Goal: Navigation & Orientation: Find specific page/section

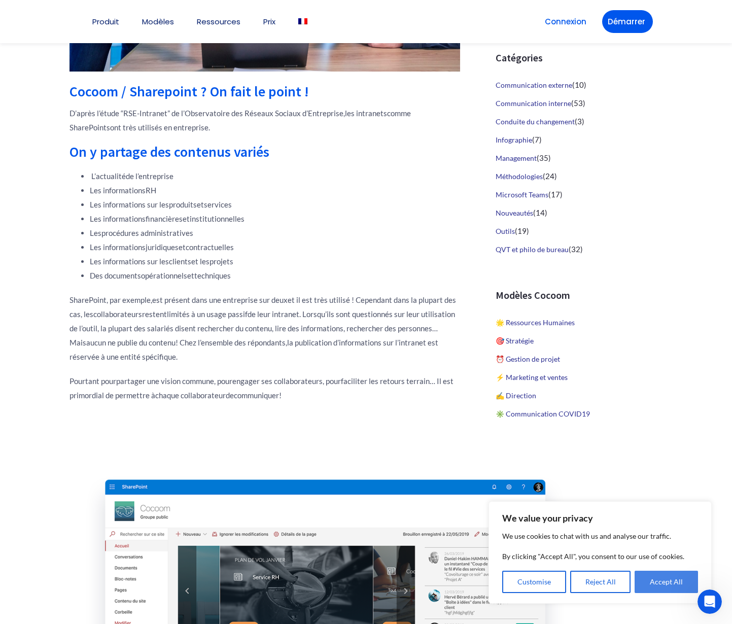
scroll to position [413, 0]
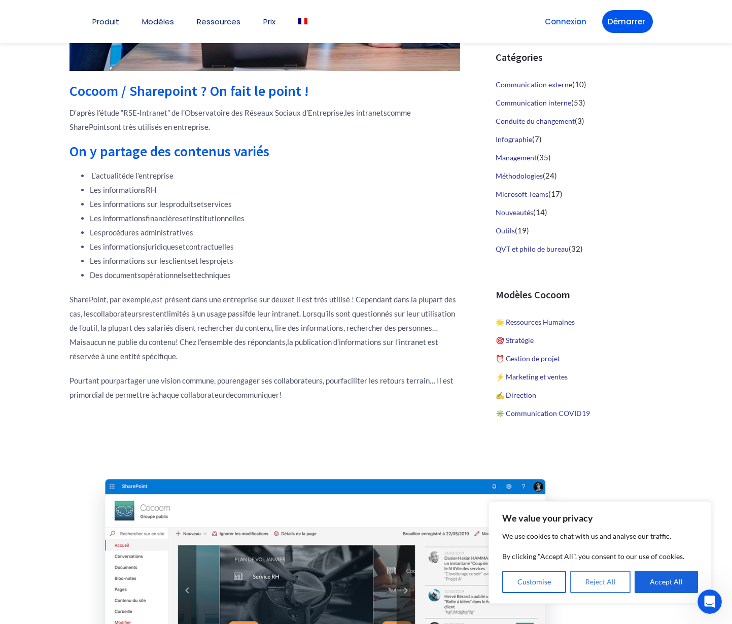
click at [605, 584] on button "Reject All" at bounding box center [600, 582] width 61 height 22
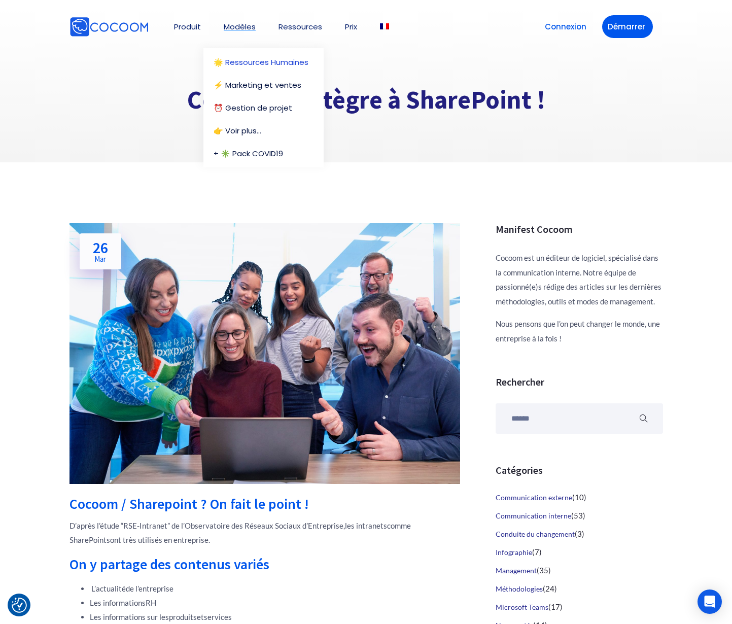
click at [242, 61] on link "🌟 Ressources Humaines" at bounding box center [265, 62] width 105 height 8
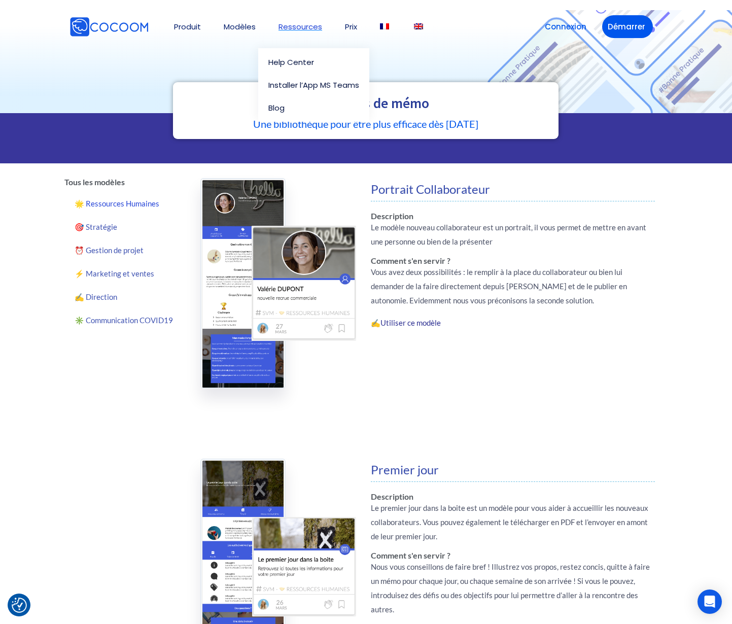
click at [310, 29] on link "Ressources" at bounding box center [300, 27] width 44 height 8
click at [299, 25] on link "Ressources" at bounding box center [300, 27] width 44 height 8
click at [297, 58] on link "Help Center" at bounding box center [316, 62] width 96 height 8
click at [101, 296] on link "✍️ Direction" at bounding box center [124, 296] width 121 height 23
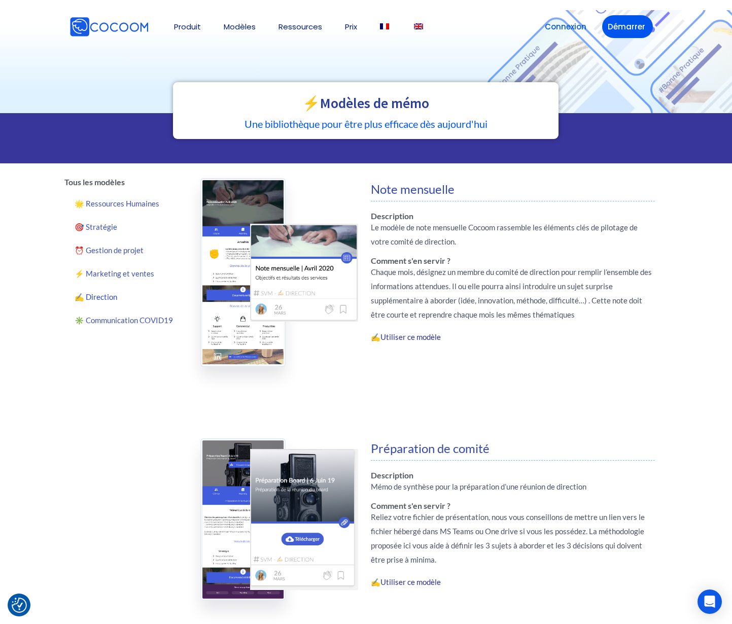
click at [379, 104] on h2 "⚡️Modèles de mémo" at bounding box center [365, 103] width 365 height 14
click at [108, 248] on link "⏰ Gestion de projet" at bounding box center [124, 249] width 121 height 23
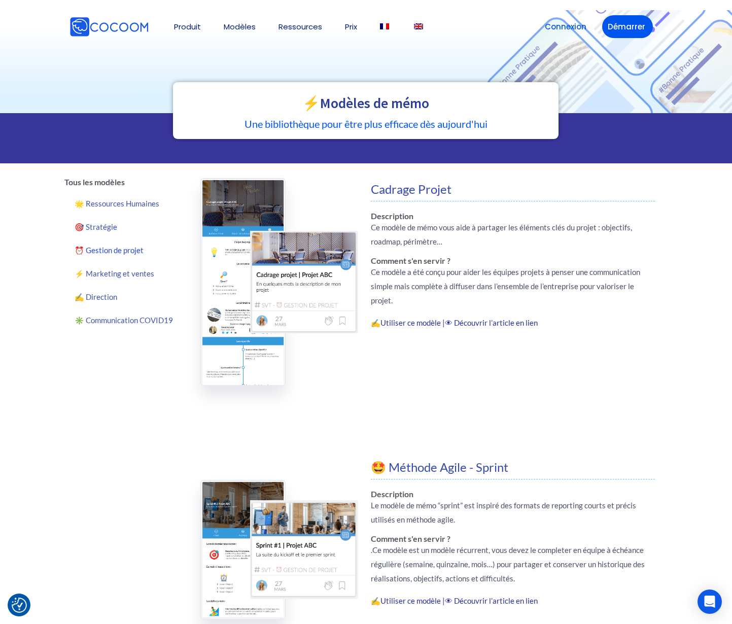
click at [329, 127] on h5 "Une bibliothèque pour être plus efficace dès aujourd'hui" at bounding box center [365, 124] width 365 height 10
click at [335, 102] on h2 "⚡️Modèles de mémo" at bounding box center [365, 103] width 365 height 14
click at [131, 30] on img at bounding box center [108, 27] width 79 height 20
